Goal: Transaction & Acquisition: Book appointment/travel/reservation

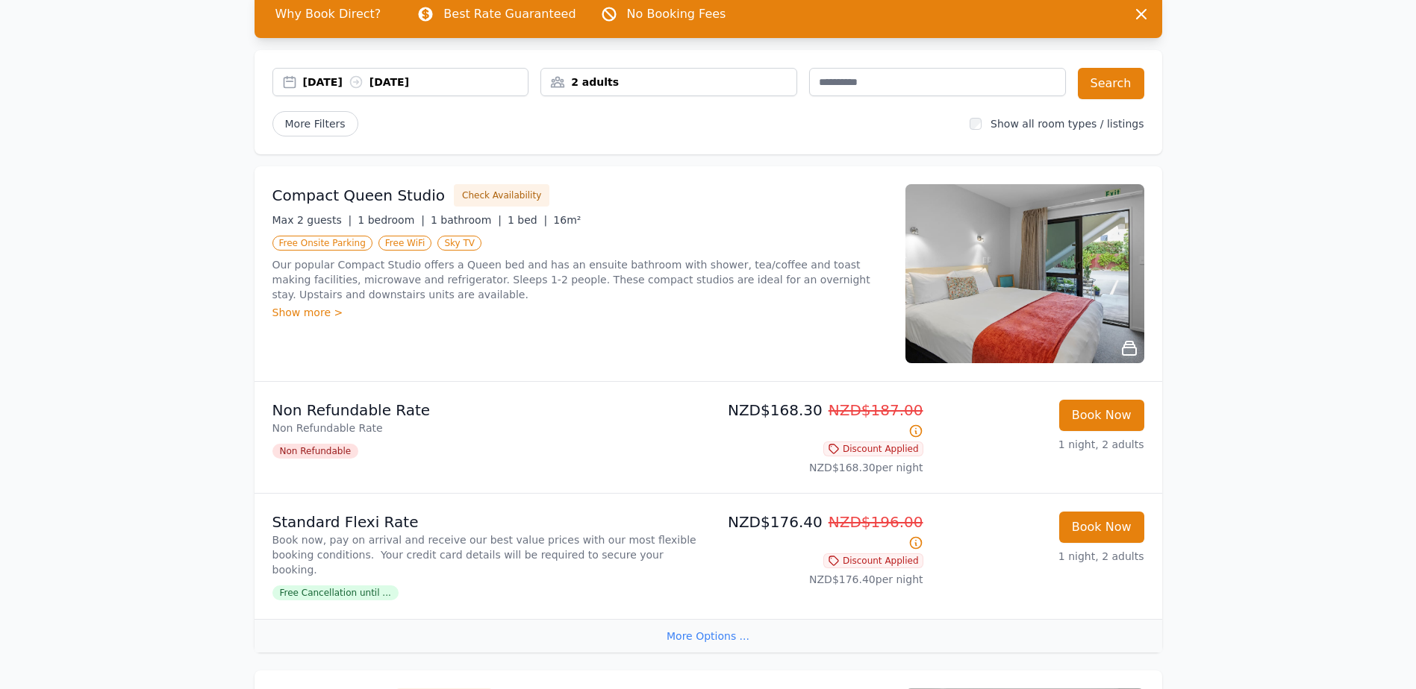
scroll to position [149, 0]
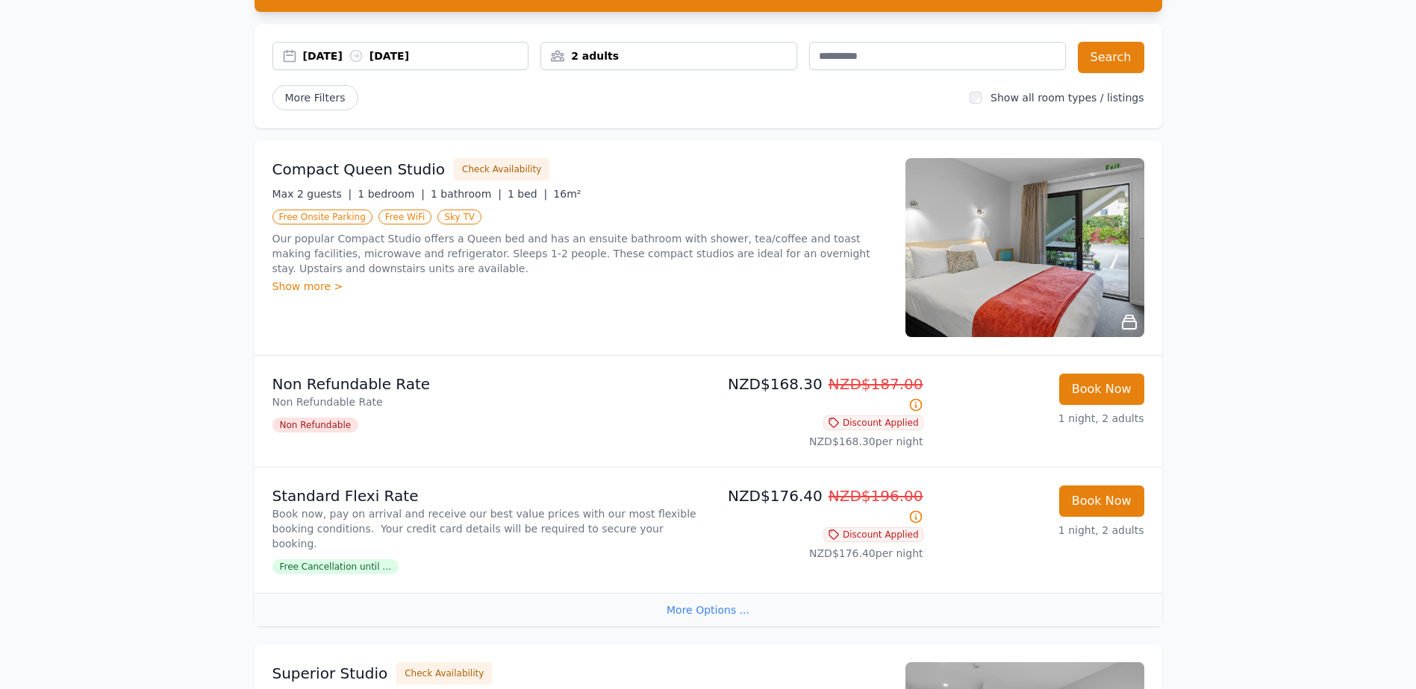
click at [724, 593] on div "More Options ..." at bounding box center [707, 610] width 907 height 34
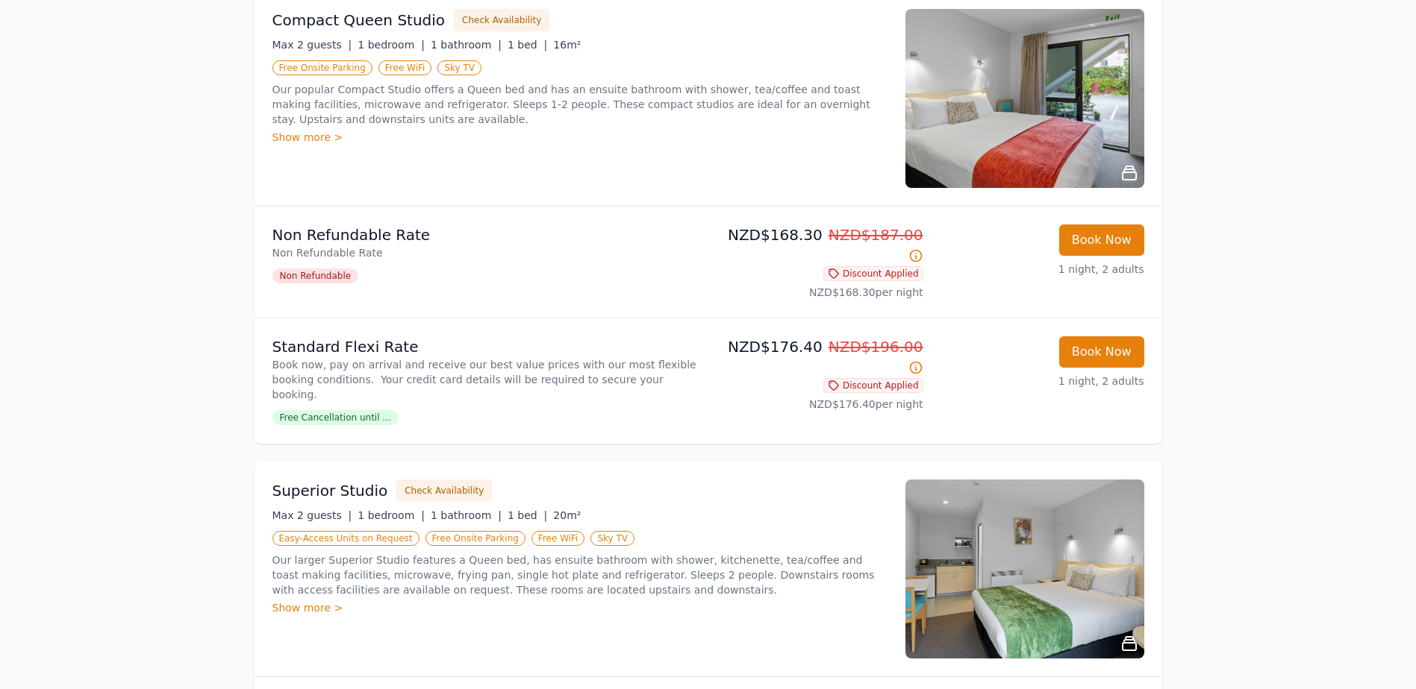
scroll to position [0, 0]
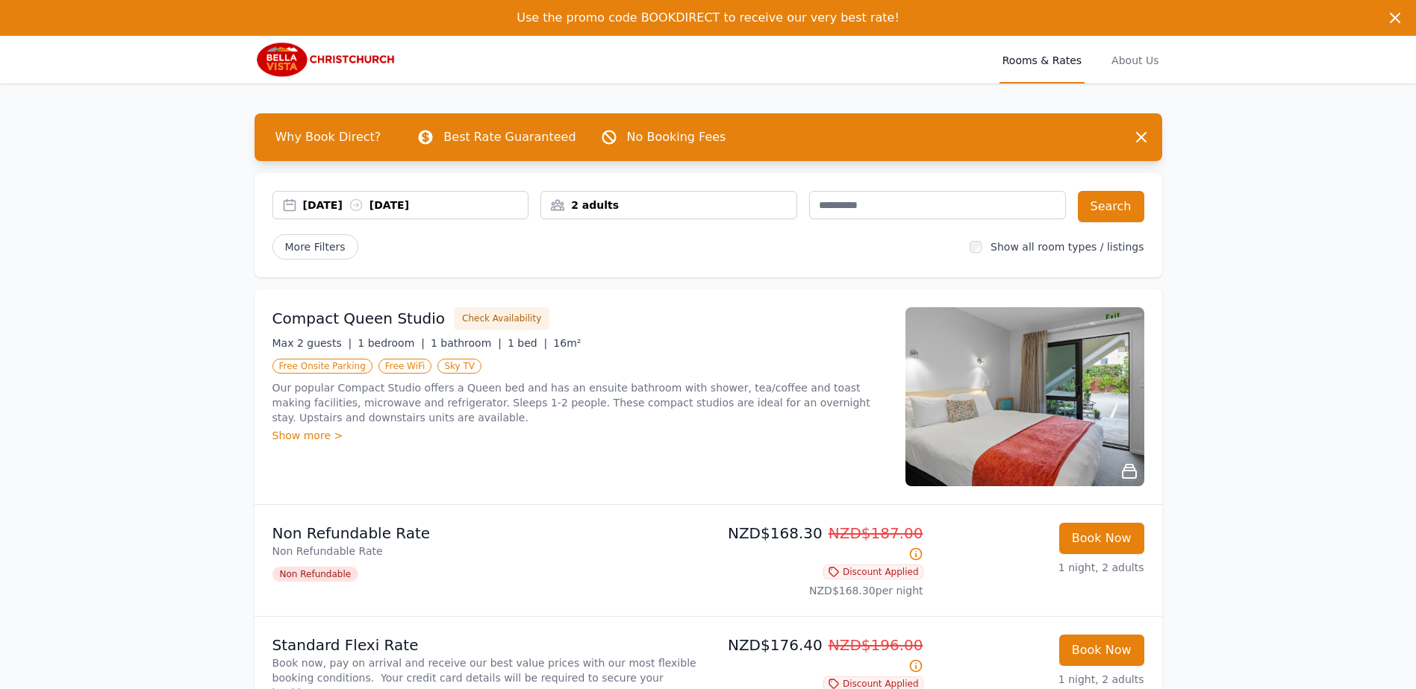
click at [660, 217] on div "2 adults" at bounding box center [668, 205] width 257 height 28
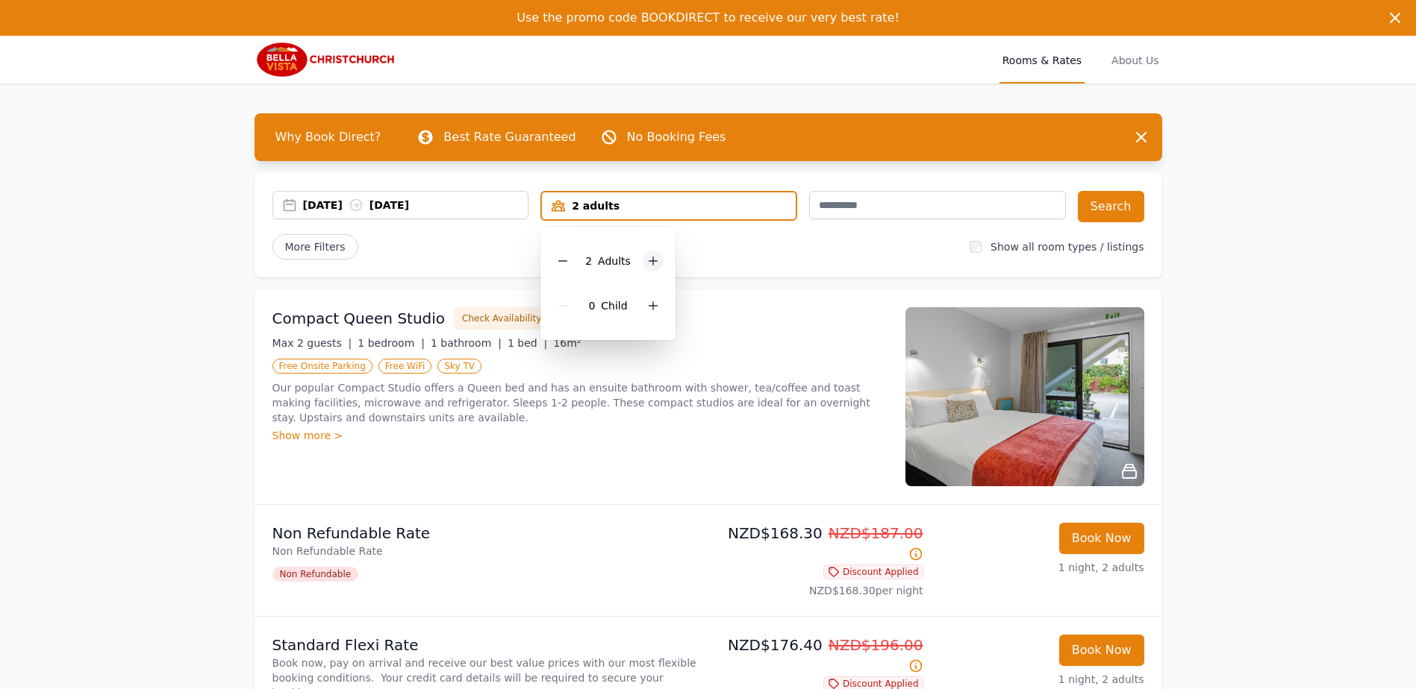
click at [657, 260] on div at bounding box center [652, 261] width 21 height 21
click at [995, 249] on div "Show all room types / listings" at bounding box center [1056, 247] width 174 height 15
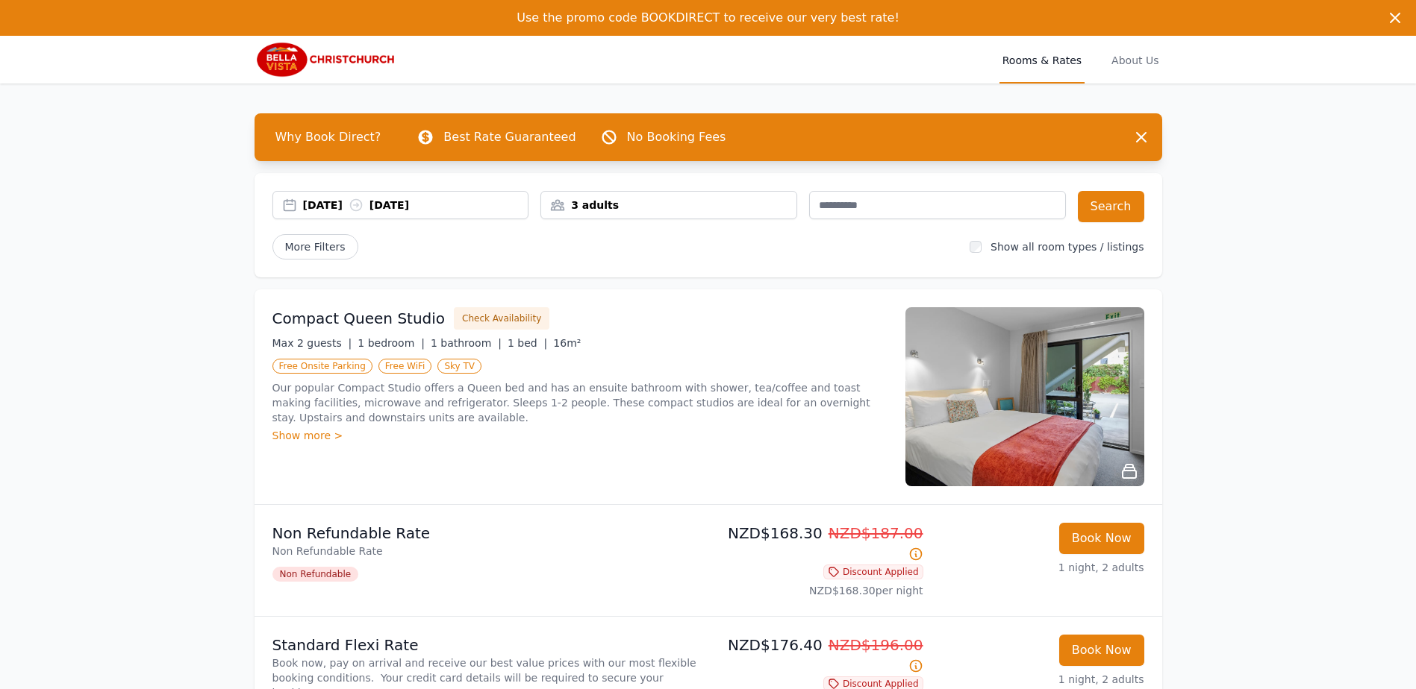
click at [331, 260] on div "[DATE] [DATE] 3 adults Search More Filters Show all room types / listings" at bounding box center [707, 225] width 907 height 104
click at [323, 245] on span "More Filters" at bounding box center [315, 246] width 86 height 25
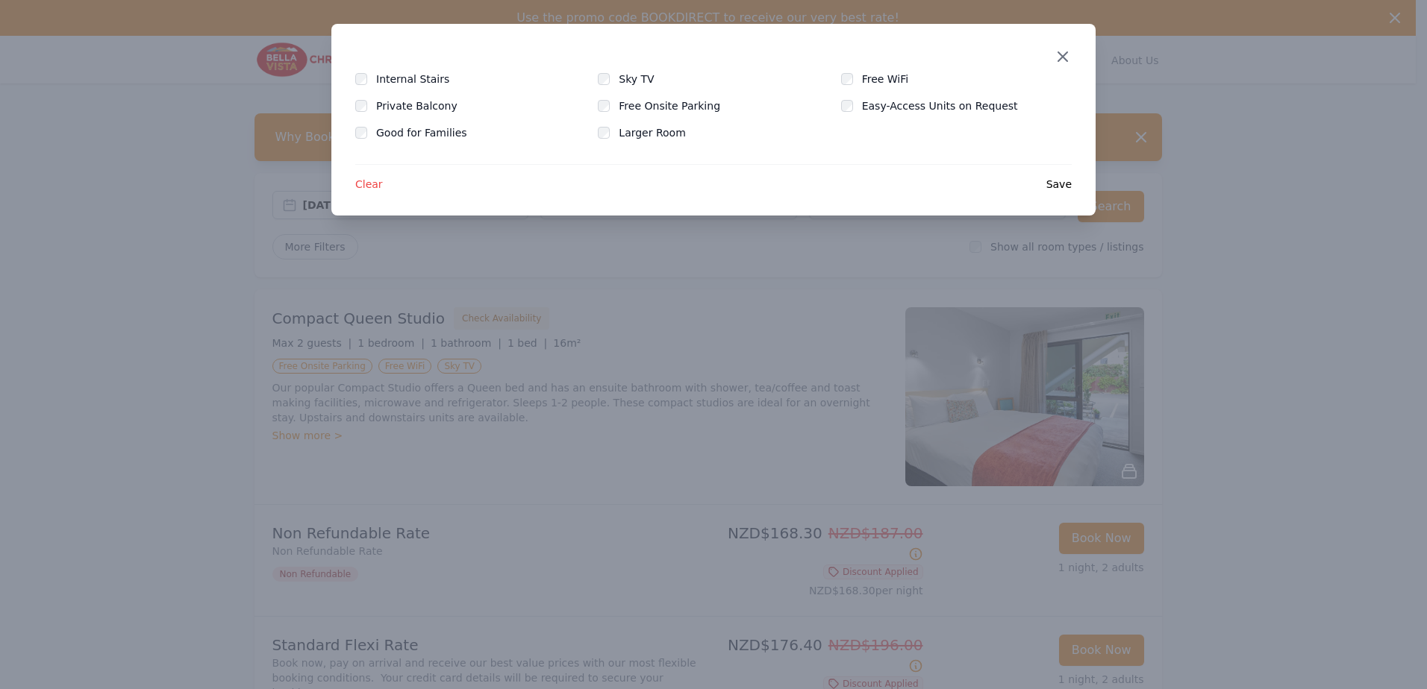
click at [1068, 58] on icon "button" at bounding box center [1063, 57] width 18 height 18
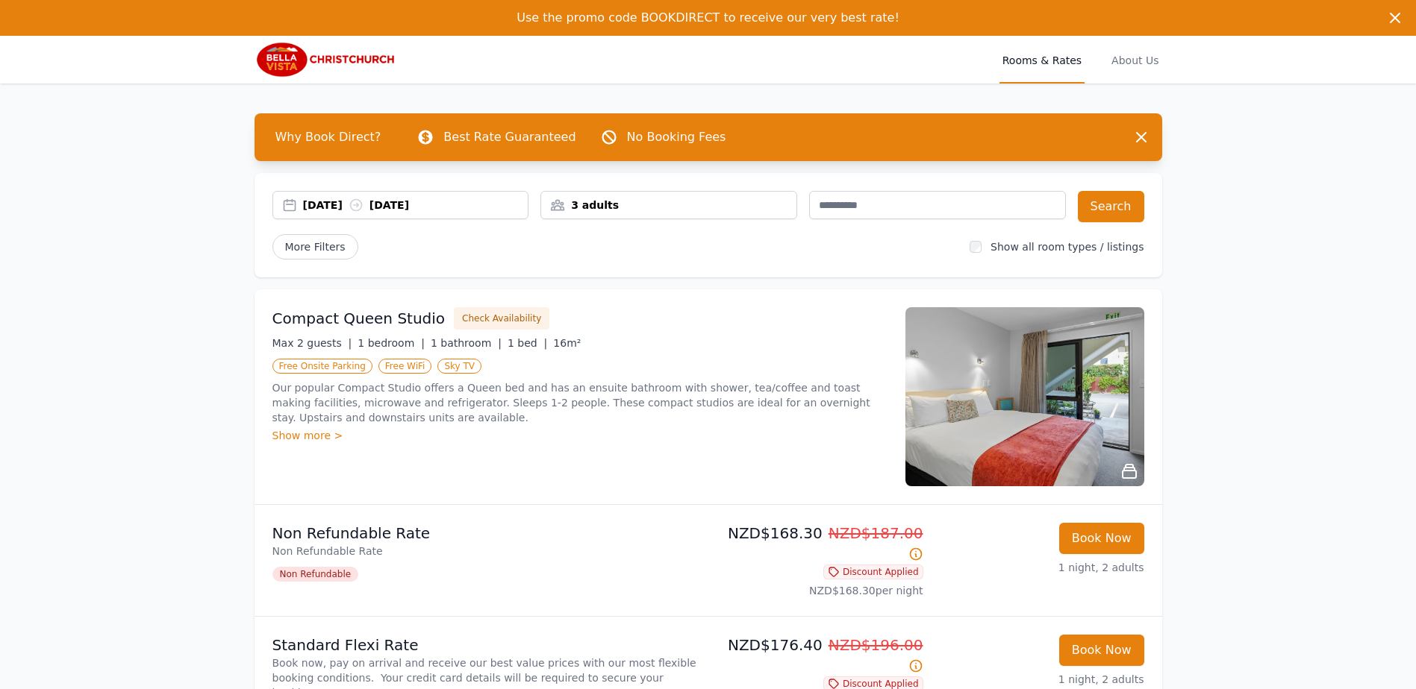
click at [981, 251] on div at bounding box center [975, 247] width 12 height 15
click at [1120, 197] on button "Search" at bounding box center [1111, 206] width 66 height 31
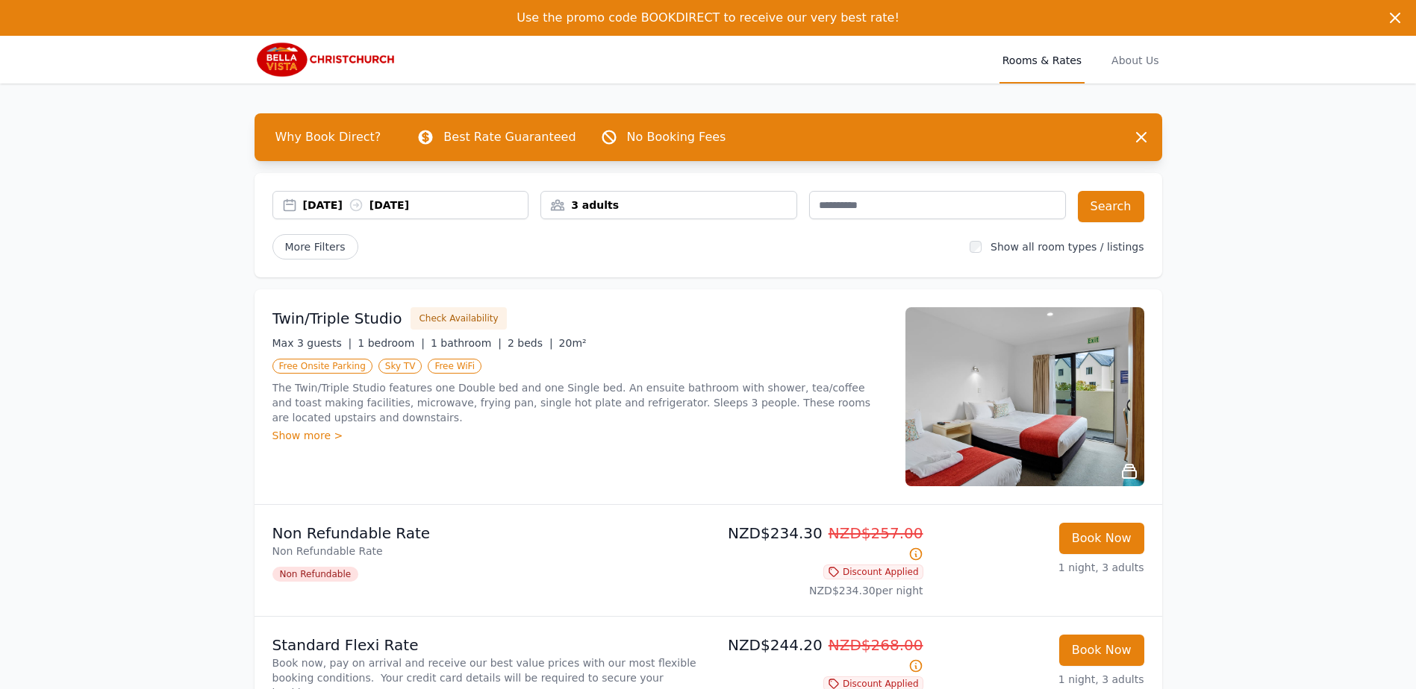
click at [356, 70] on img at bounding box center [325, 60] width 143 height 36
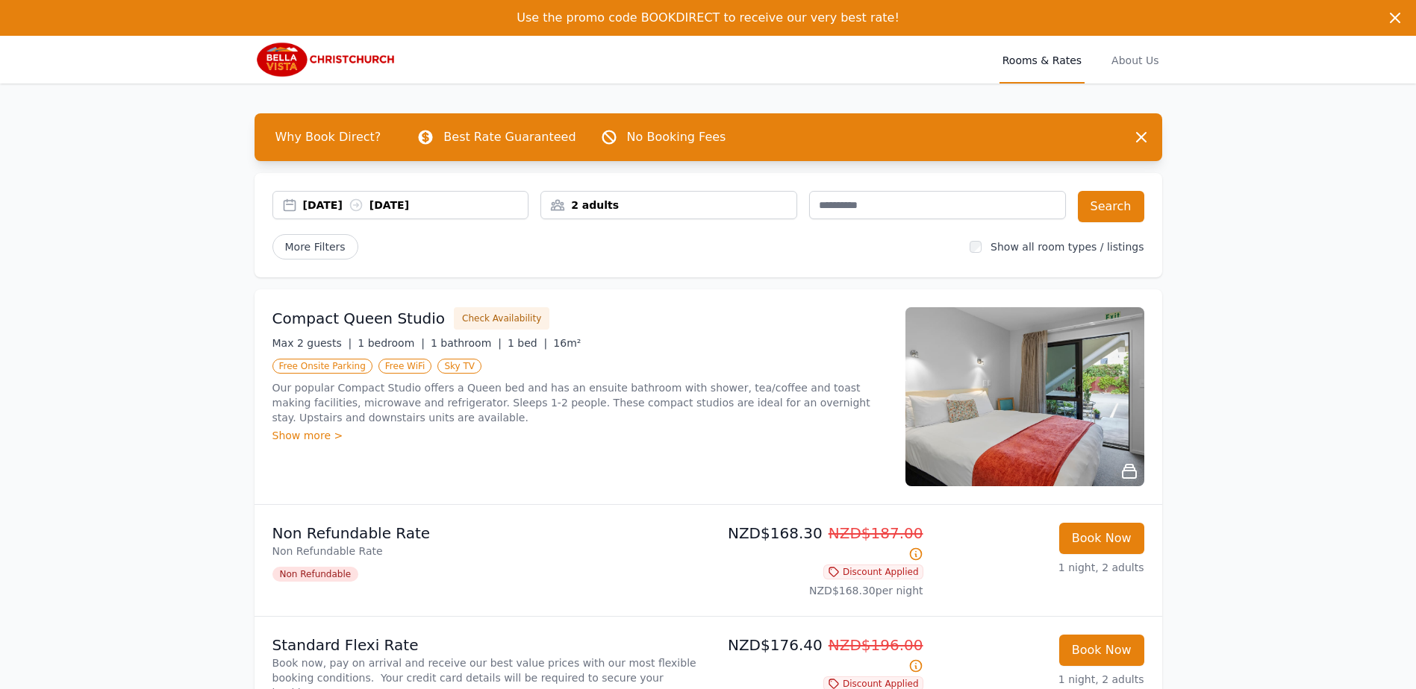
scroll to position [75, 0]
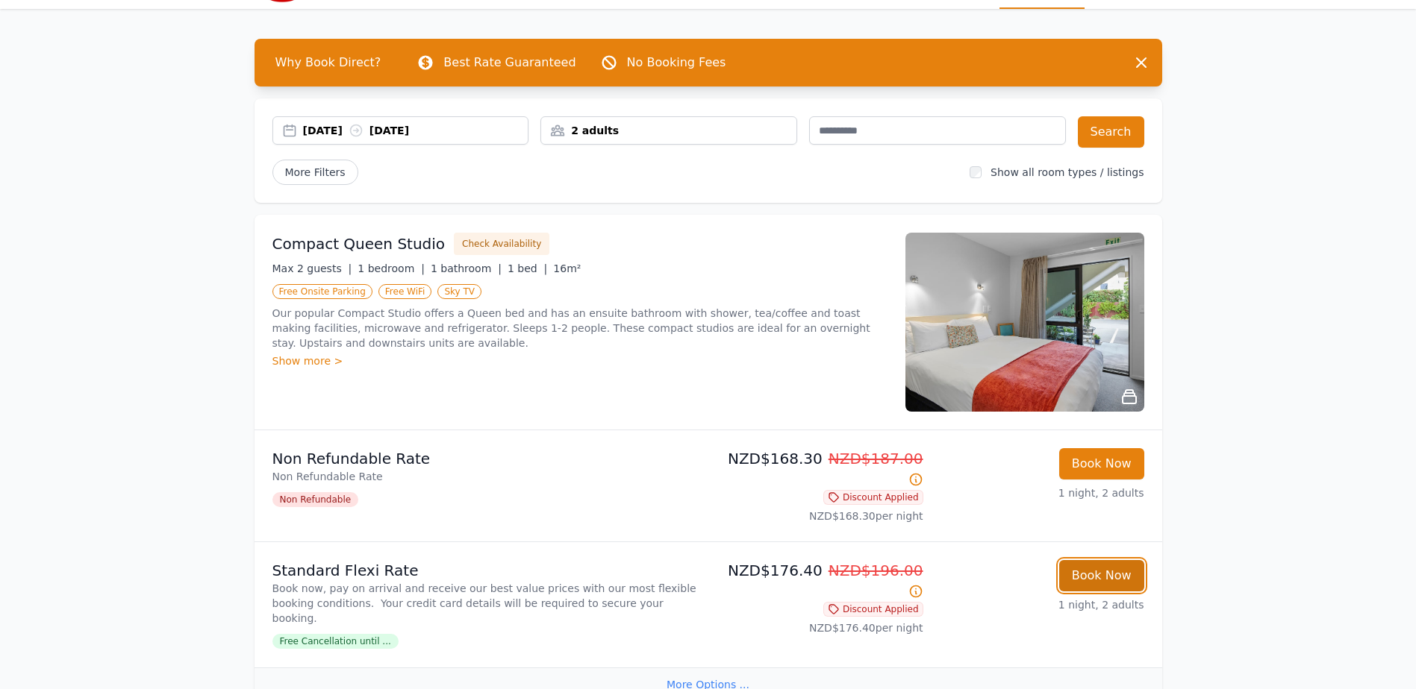
click at [1119, 564] on button "Book Now" at bounding box center [1101, 575] width 85 height 31
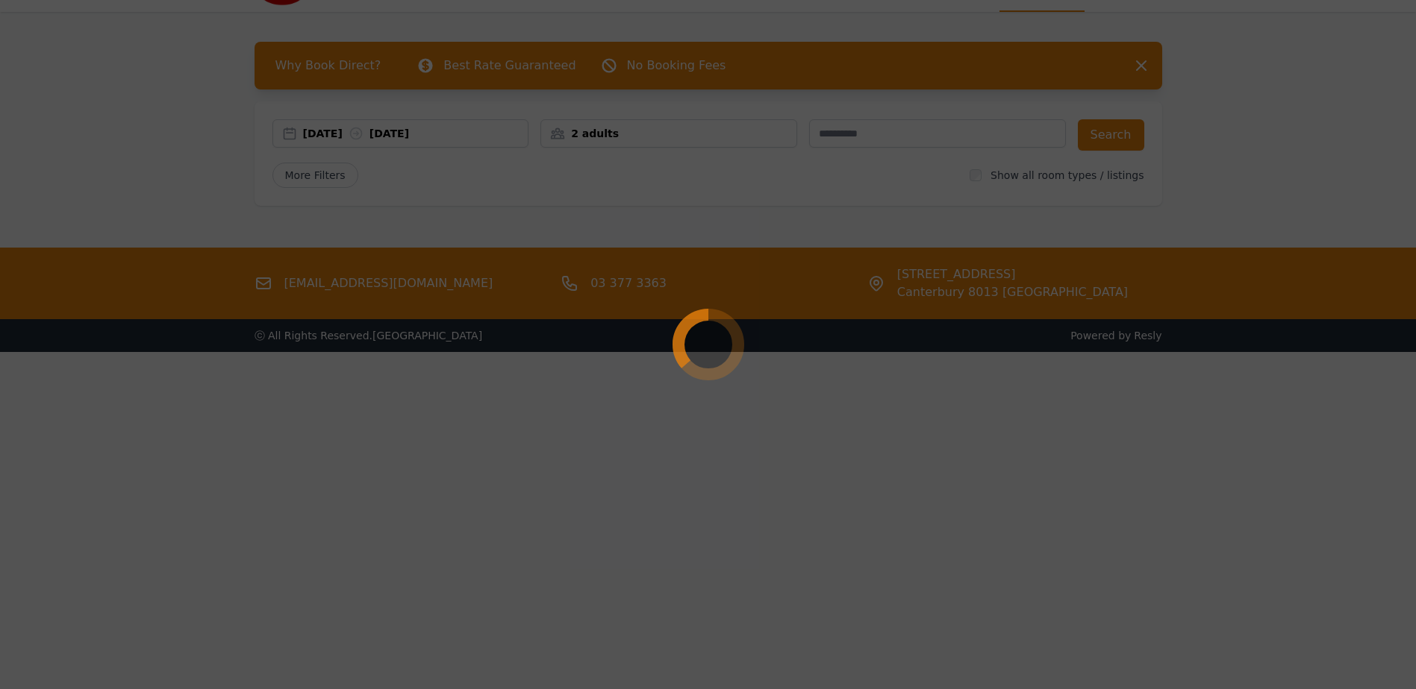
scroll to position [72, 0]
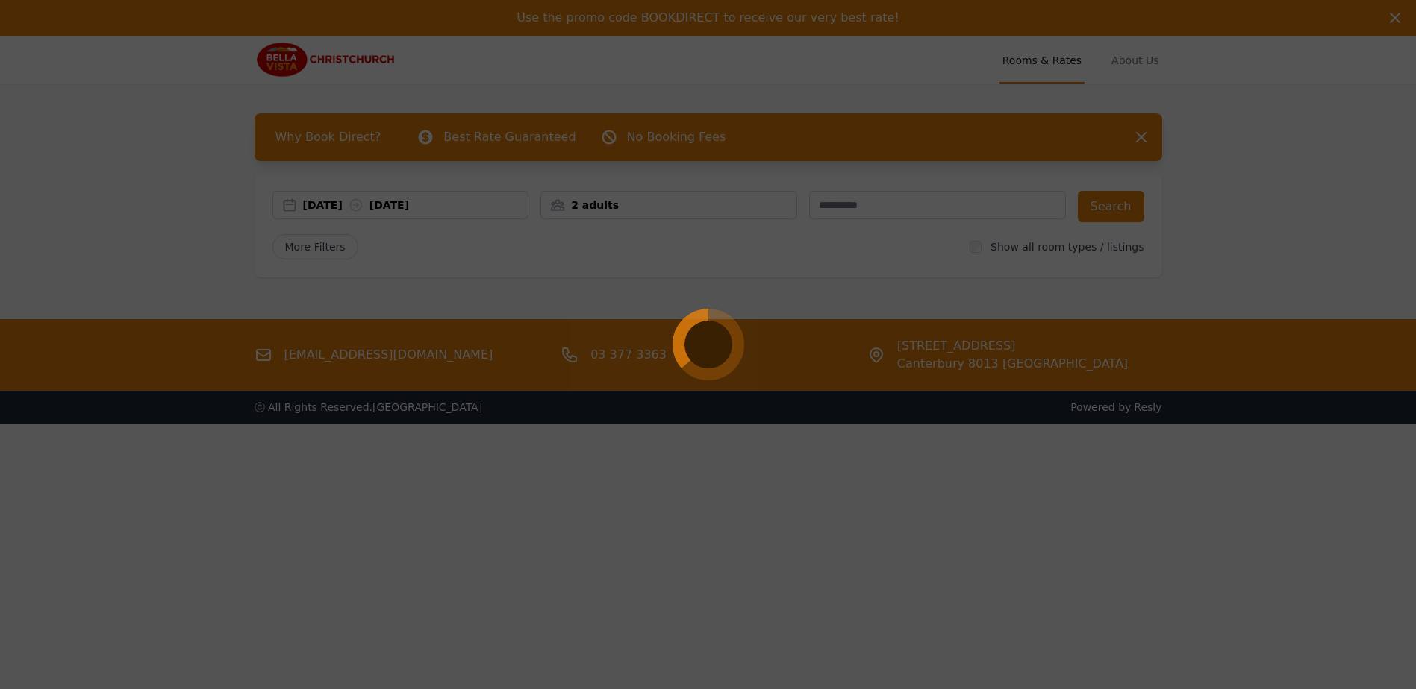
select select "**"
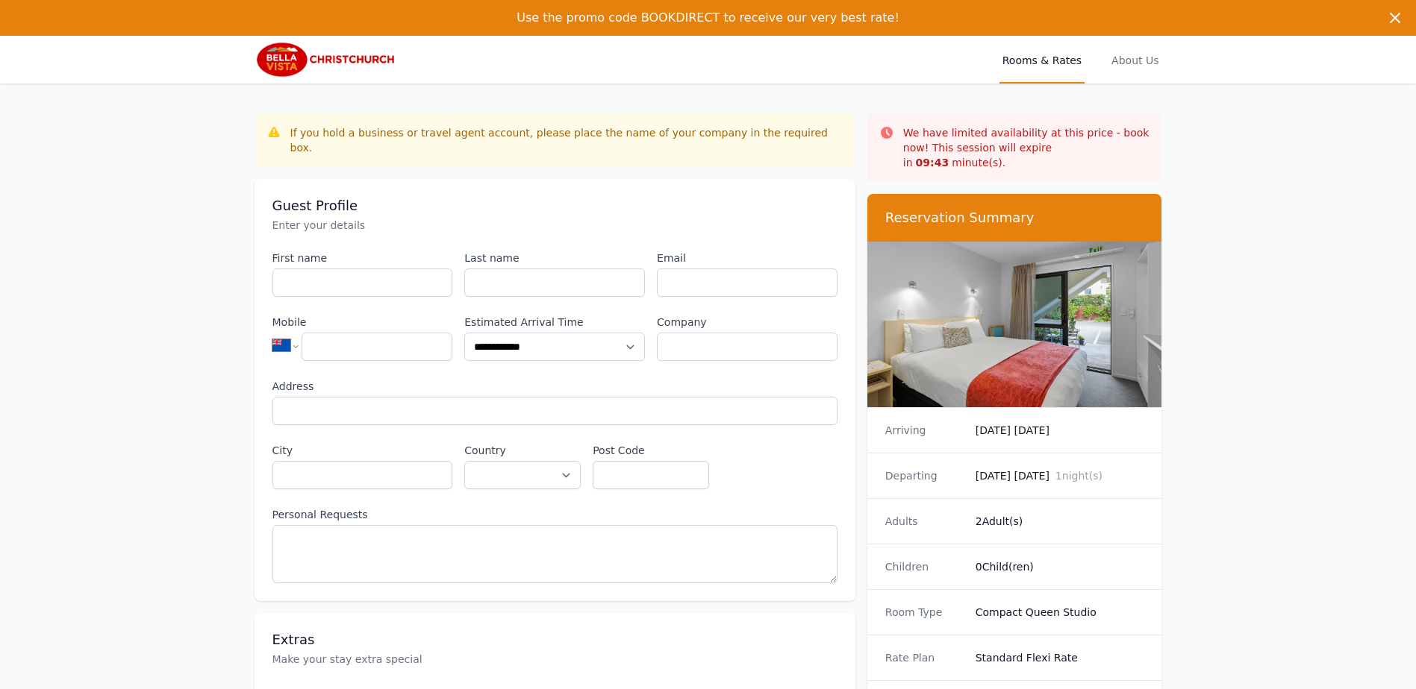
scroll to position [72, 0]
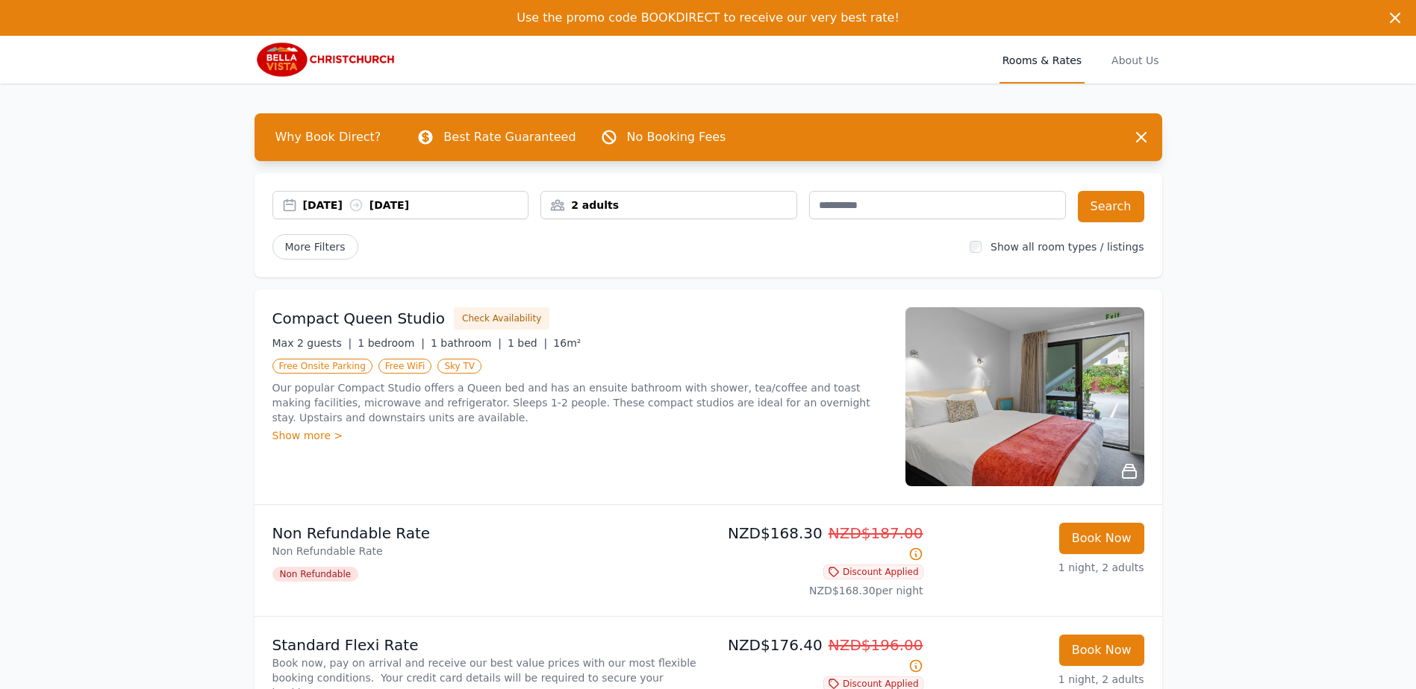
click at [689, 207] on div "2 adults" at bounding box center [668, 205] width 255 height 15
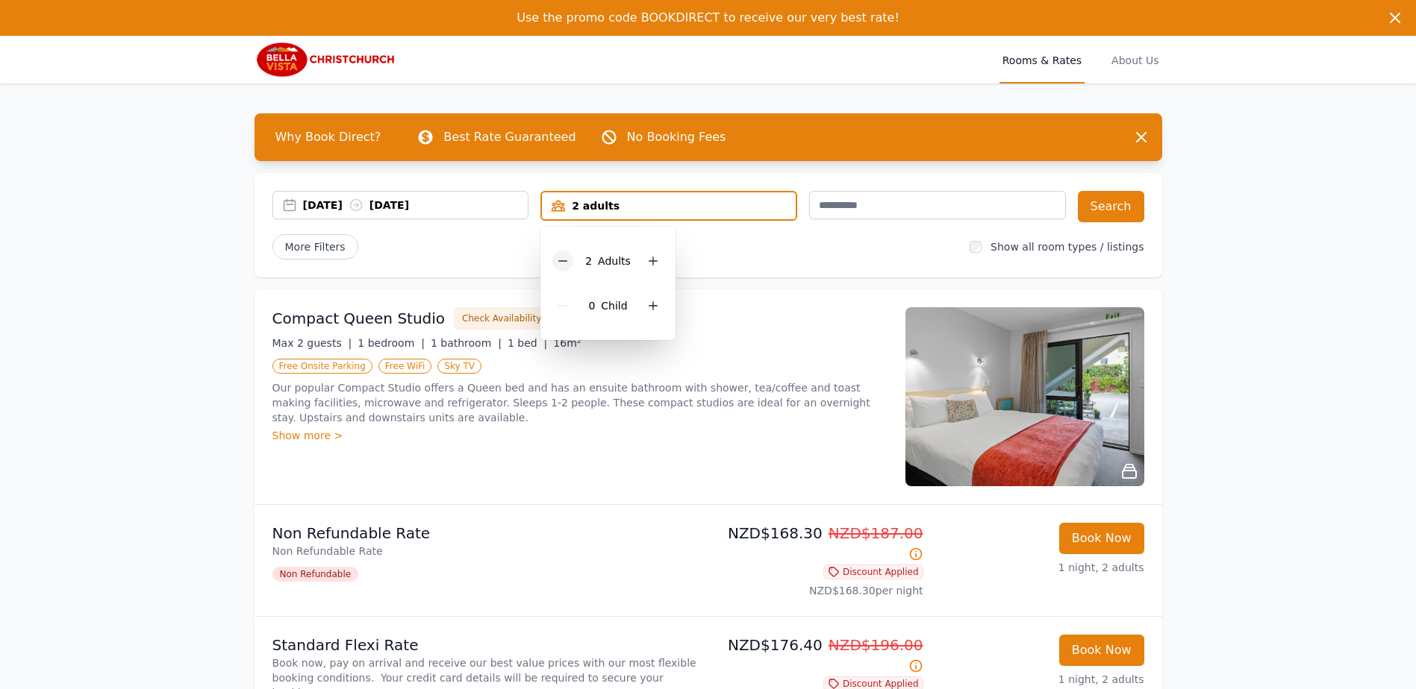
click at [557, 257] on div at bounding box center [562, 261] width 21 height 21
click at [1106, 209] on button "Search" at bounding box center [1111, 206] width 66 height 31
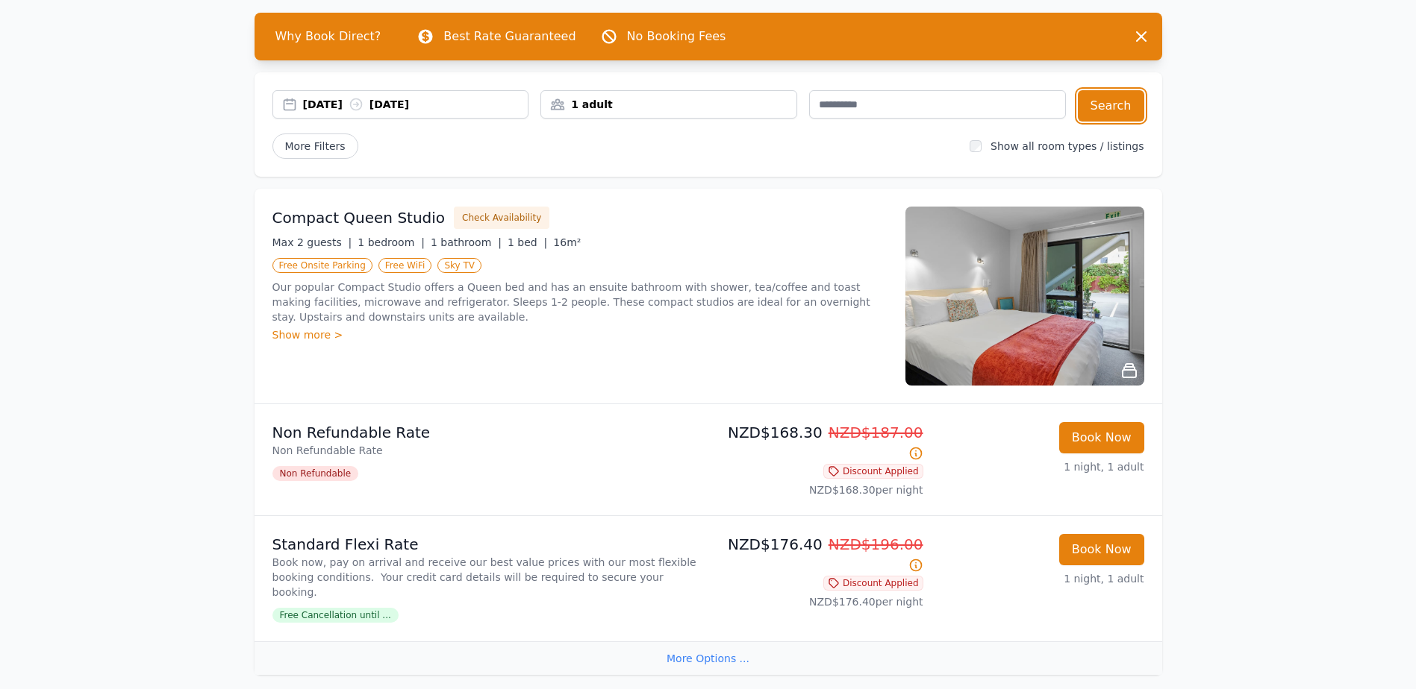
scroll to position [224, 0]
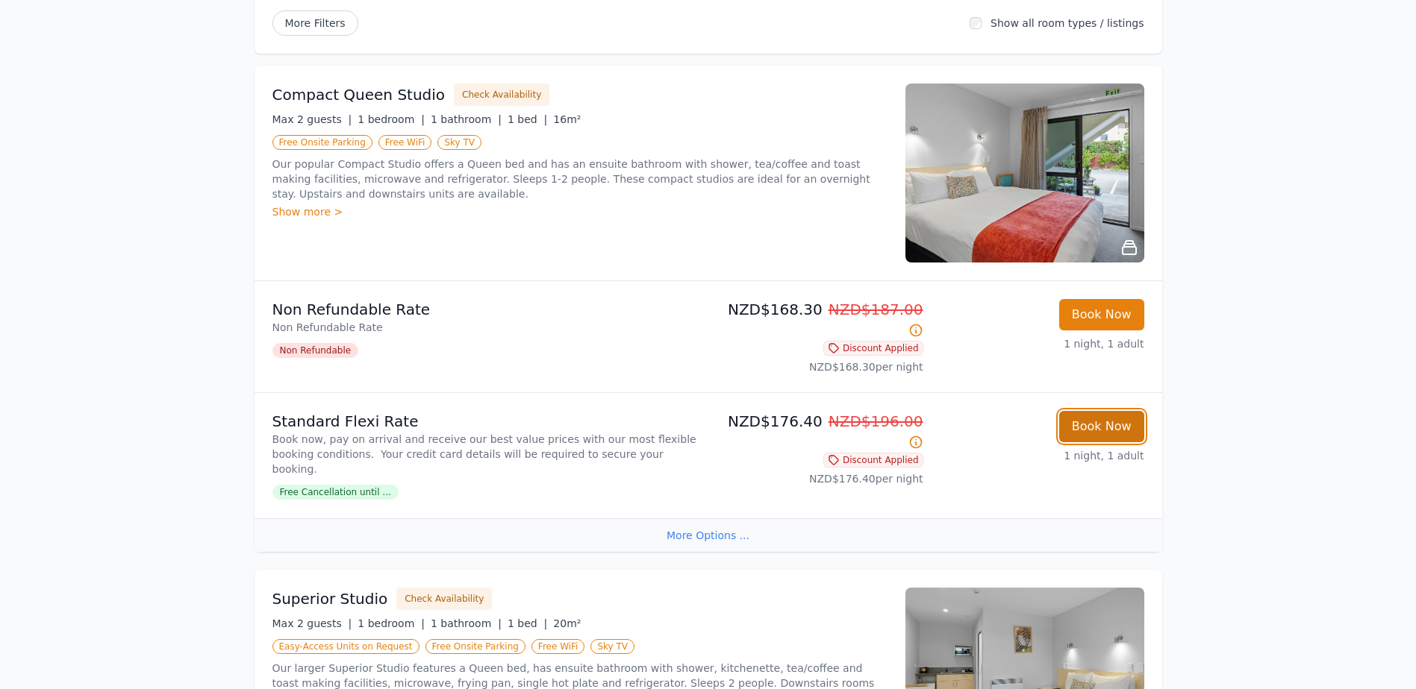
click at [1098, 411] on button "Book Now" at bounding box center [1101, 426] width 85 height 31
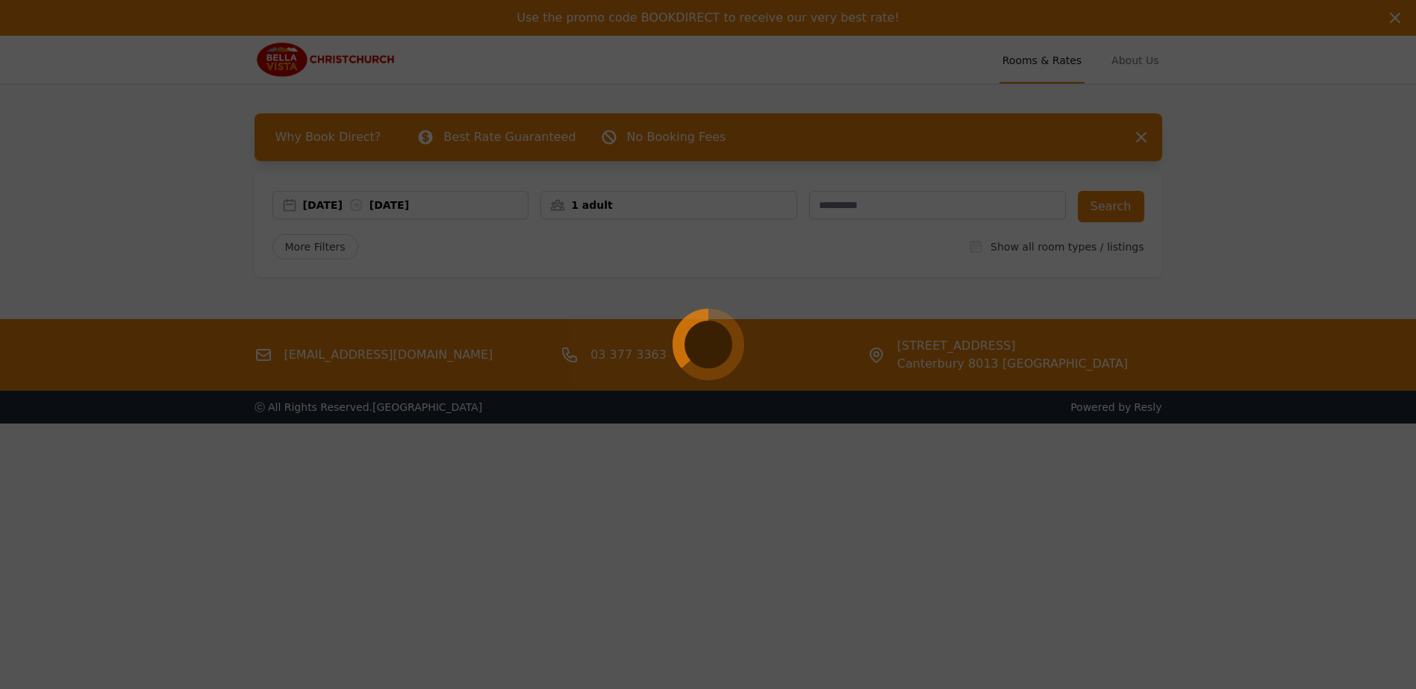
select select "**"
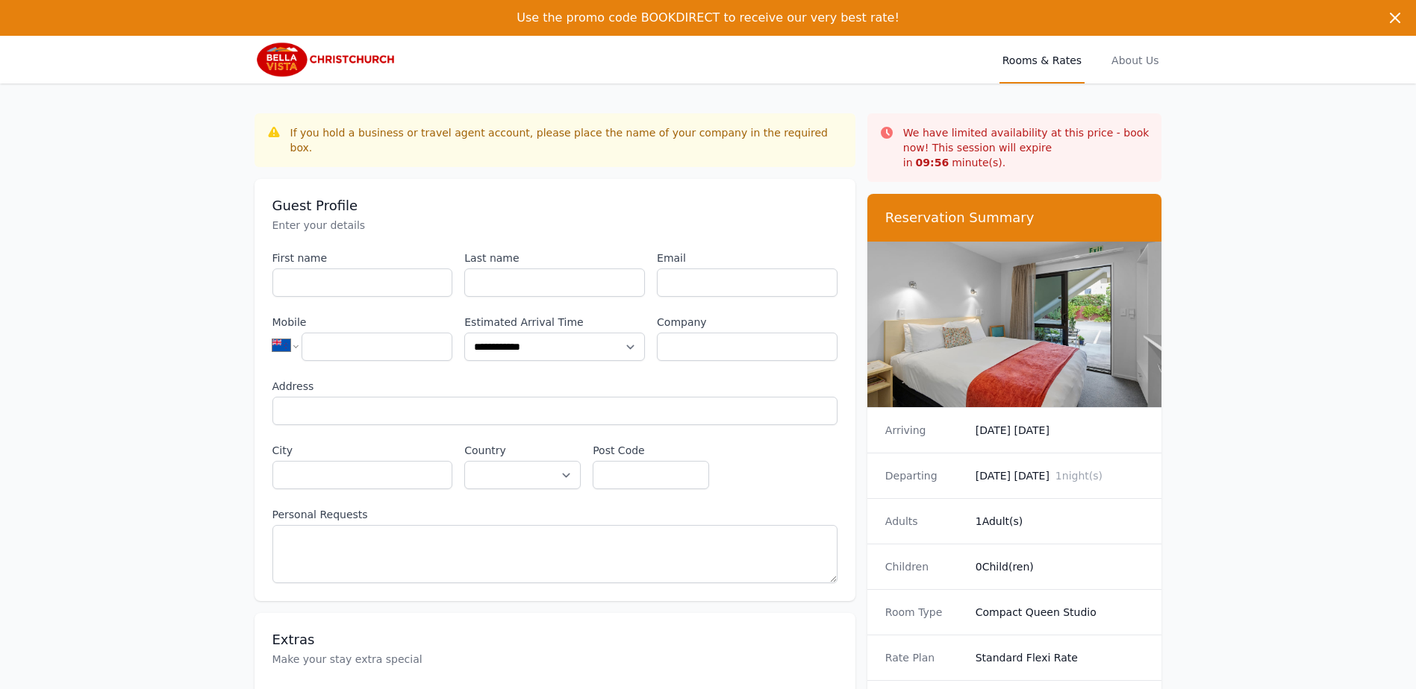
click at [691, 22] on span "Use the promo code BOOKDIRECT to receive our very best rate!" at bounding box center [707, 17] width 383 height 14
copy span "BOOKDIRECT"
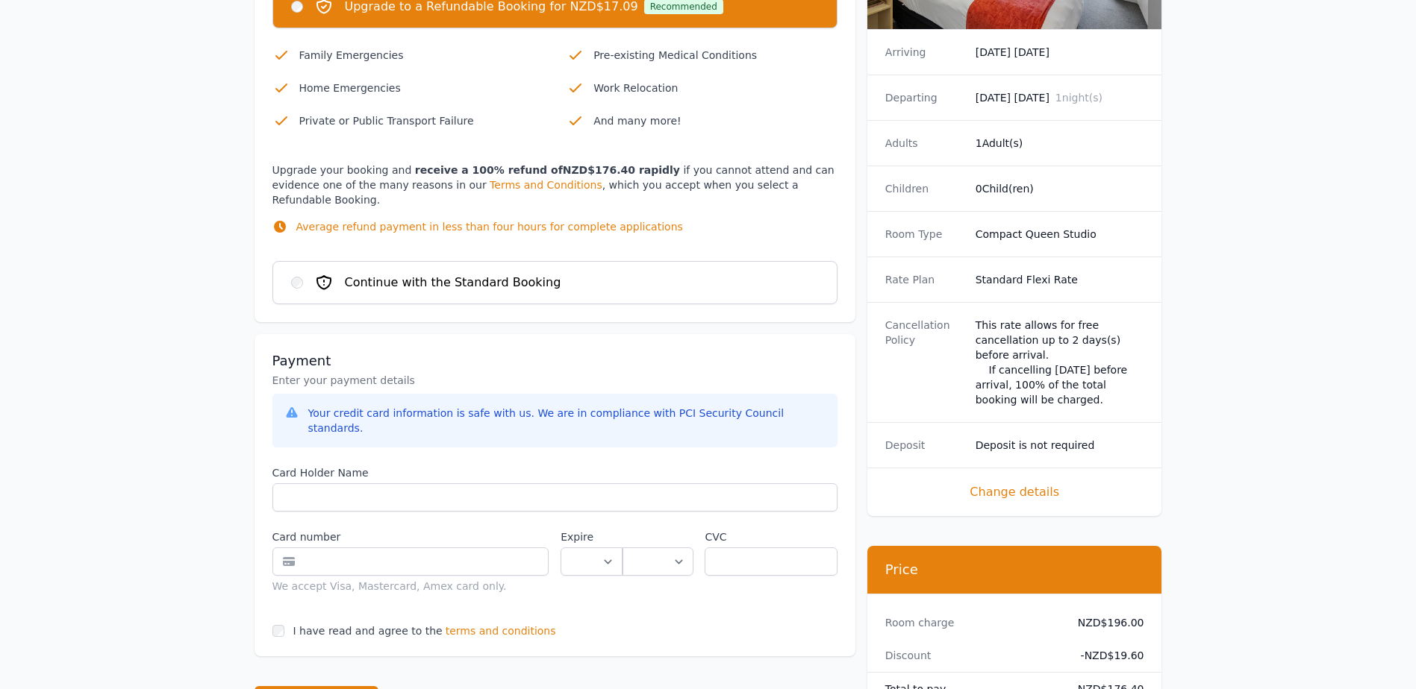
scroll to position [1045, 0]
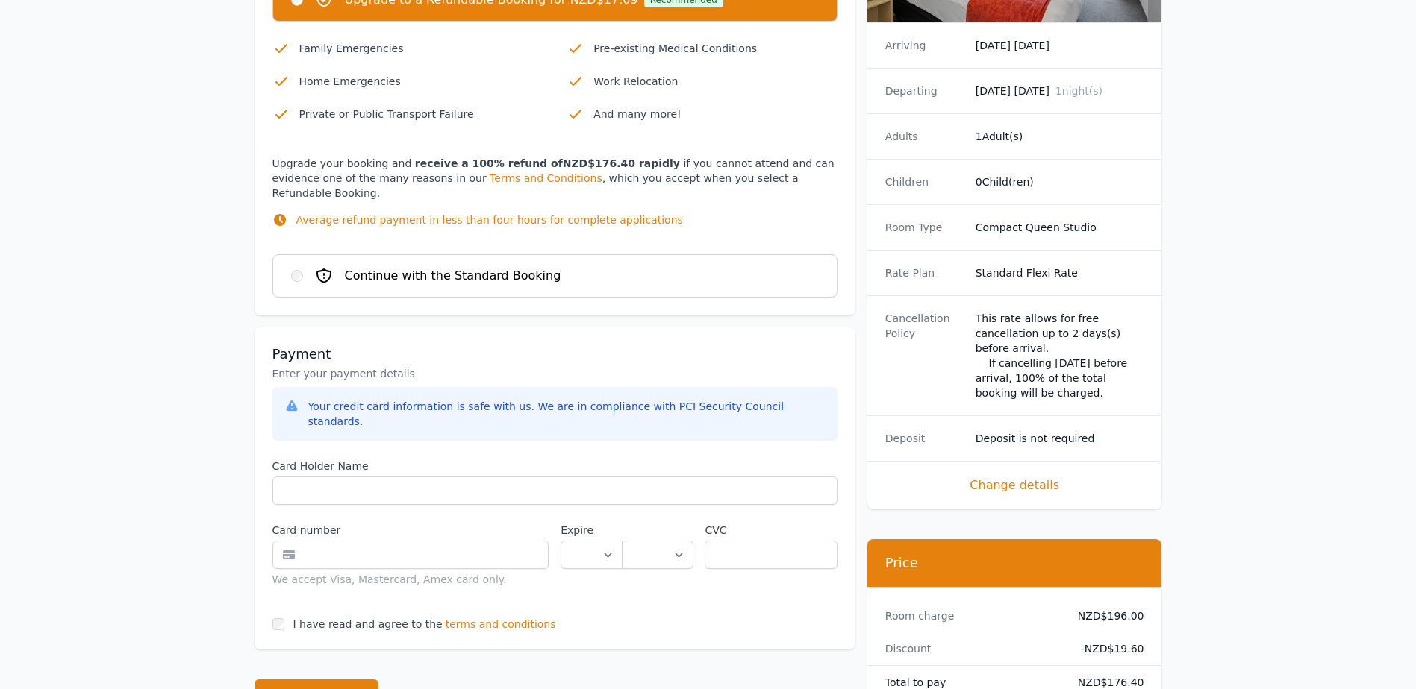
click at [1010, 477] on span "Change details" at bounding box center [1014, 486] width 259 height 18
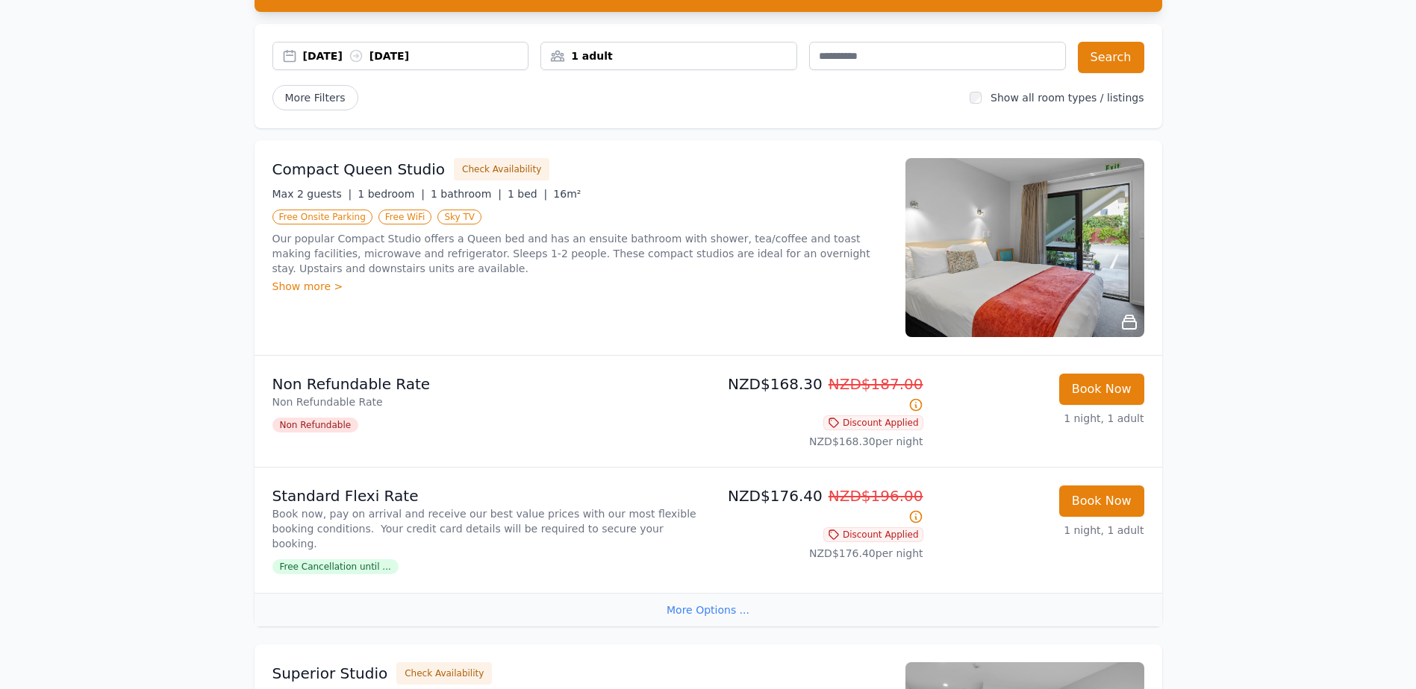
scroll to position [224, 0]
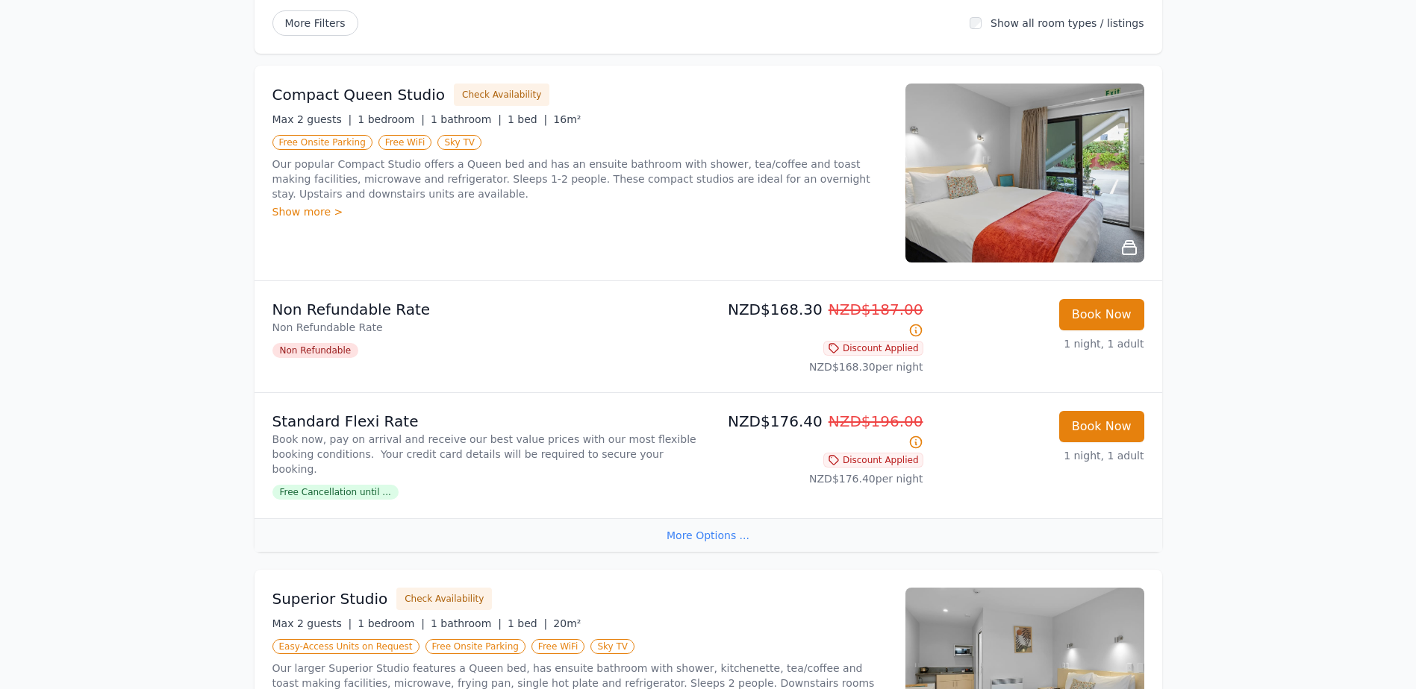
click at [719, 519] on div "More Options ..." at bounding box center [707, 536] width 907 height 34
